Goal: Information Seeking & Learning: Check status

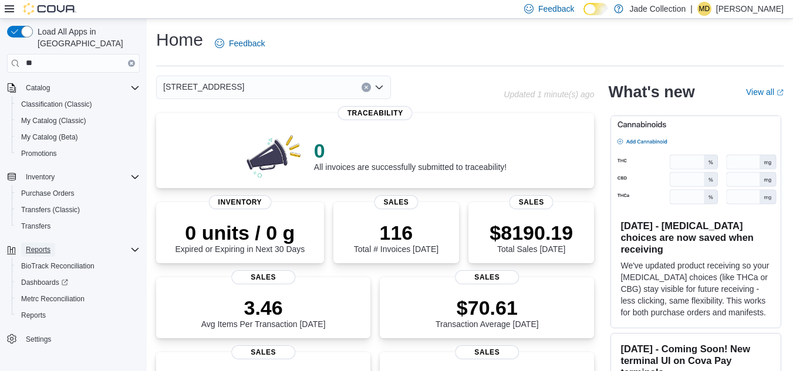
click at [30, 245] on span "Reports" at bounding box center [38, 249] width 25 height 9
click at [33, 245] on span "Reports" at bounding box center [38, 249] width 25 height 9
click at [34, 311] on span "Reports" at bounding box center [33, 315] width 25 height 9
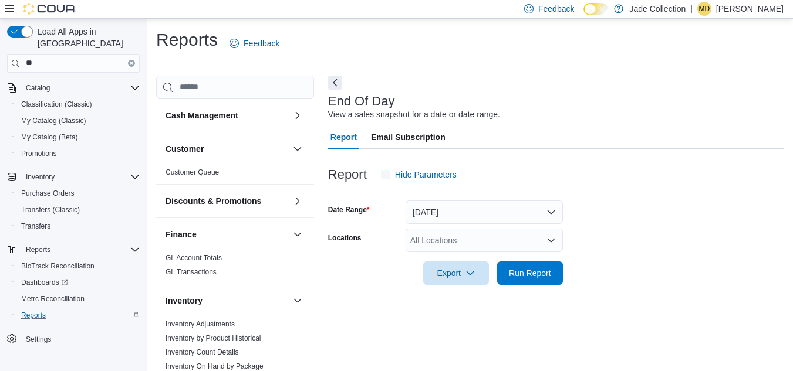
scroll to position [15, 0]
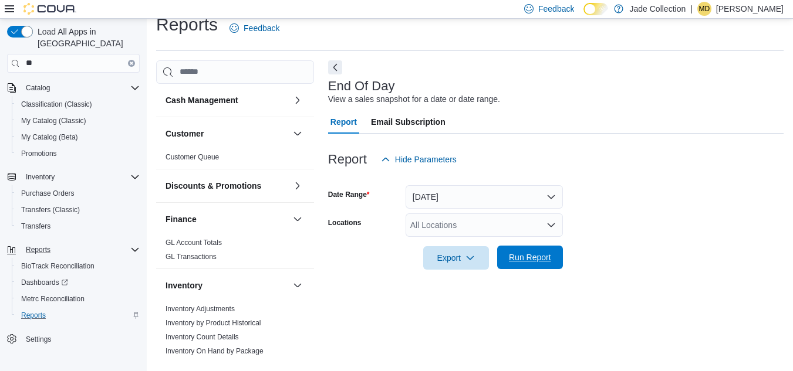
click at [518, 258] on span "Run Report" at bounding box center [530, 258] width 42 height 12
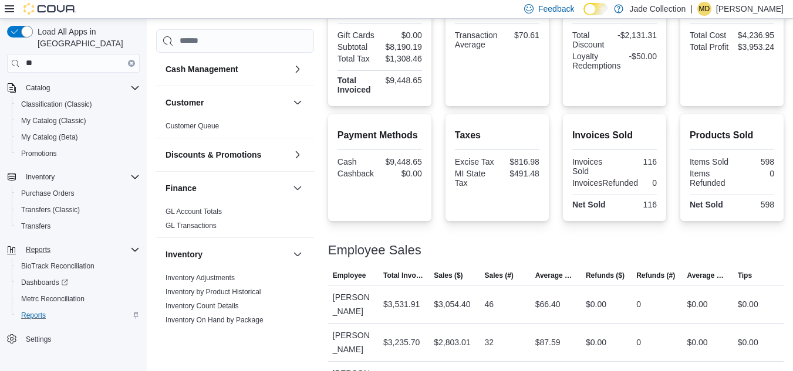
scroll to position [388, 0]
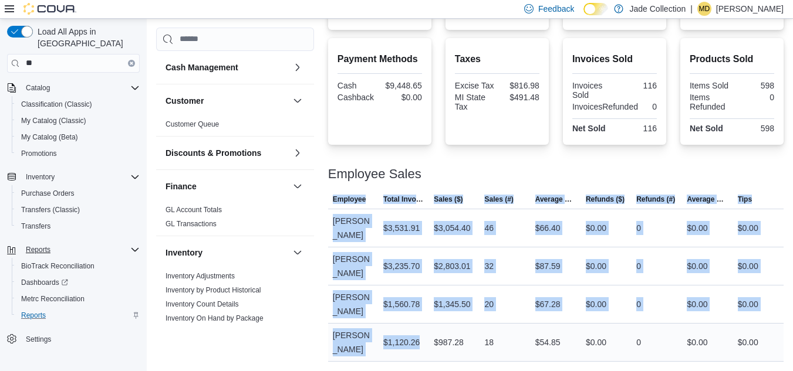
drag, startPoint x: 441, startPoint y: 352, endPoint x: 418, endPoint y: 356, distance: 23.7
click at [418, 356] on div "Reports Feedback Cash Management Cash Management Cash Out Details Customer Cust…" at bounding box center [470, 1] width 646 height 741
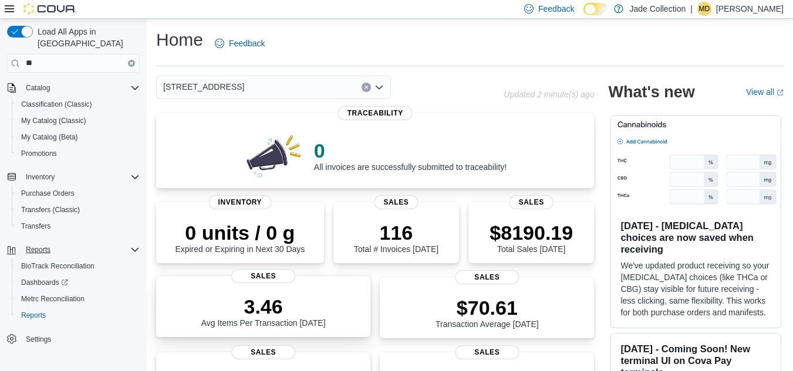
click at [218, 315] on p "3.46" at bounding box center [263, 306] width 124 height 23
click at [32, 189] on span "Purchase Orders" at bounding box center [47, 193] width 53 height 9
